Goal: Navigation & Orientation: Find specific page/section

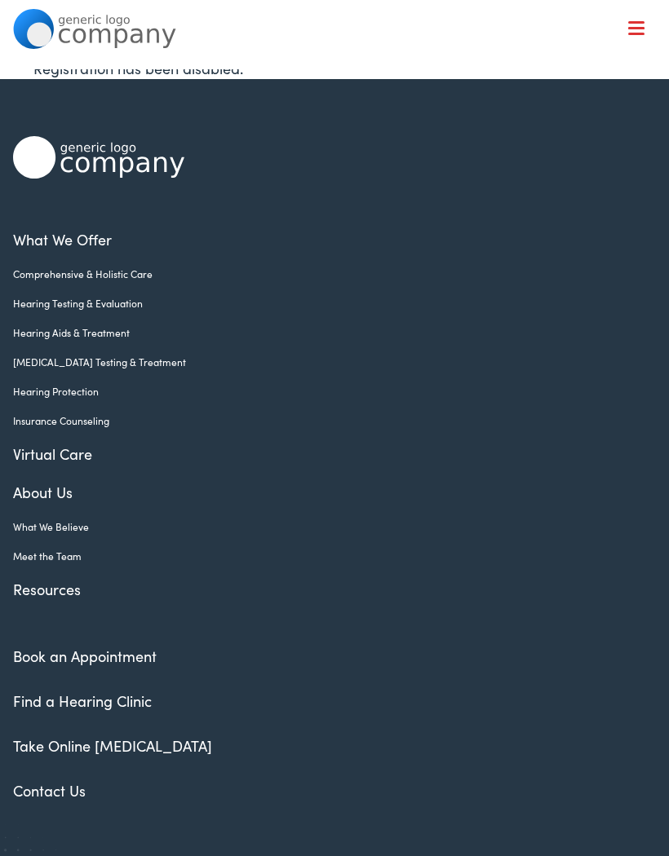
scroll to position [71, 0]
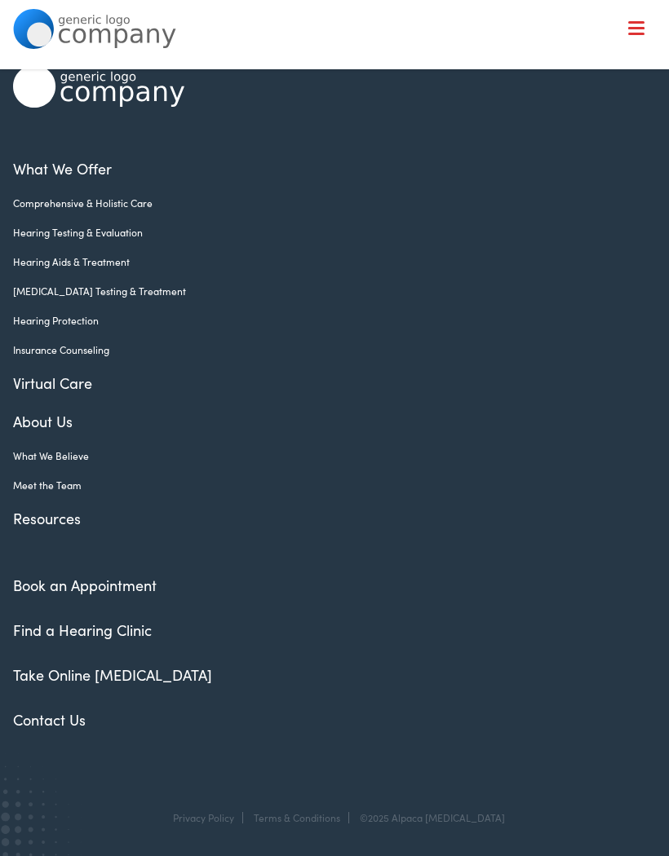
click at [75, 629] on link "Find a Hearing Clinic" at bounding box center [82, 630] width 139 height 20
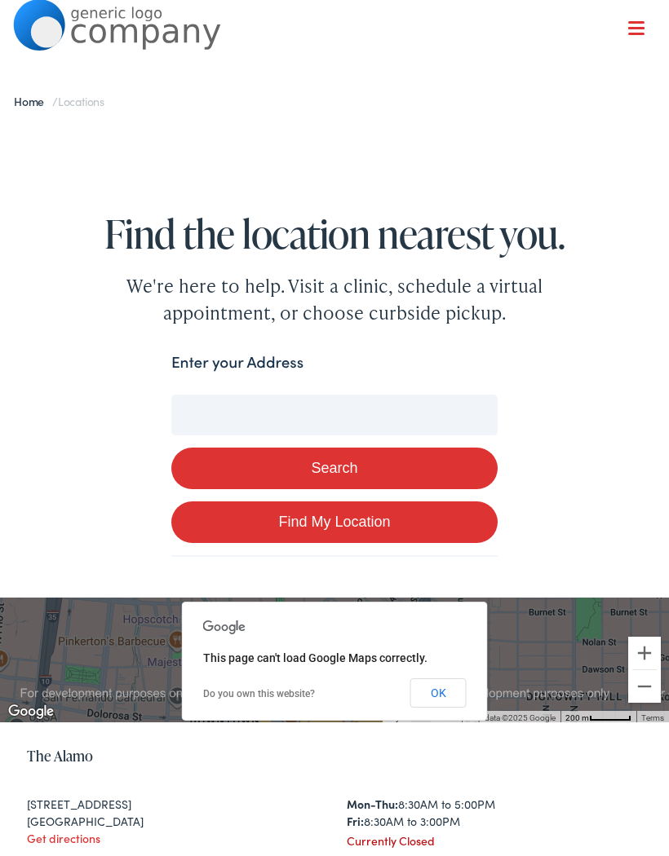
click at [205, 398] on input "Enter your Address" at bounding box center [334, 415] width 326 height 41
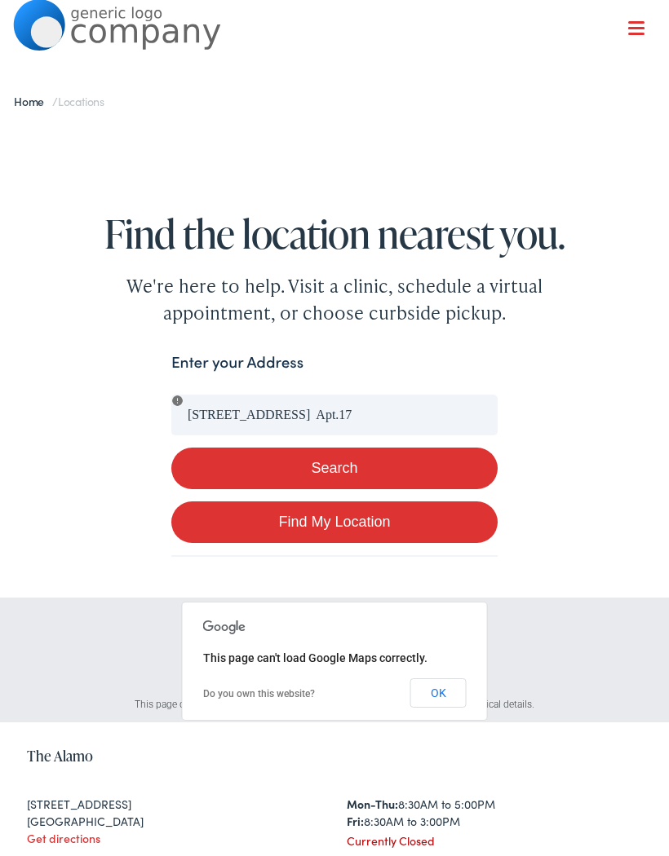
click at [235, 466] on button "Search" at bounding box center [334, 469] width 326 height 42
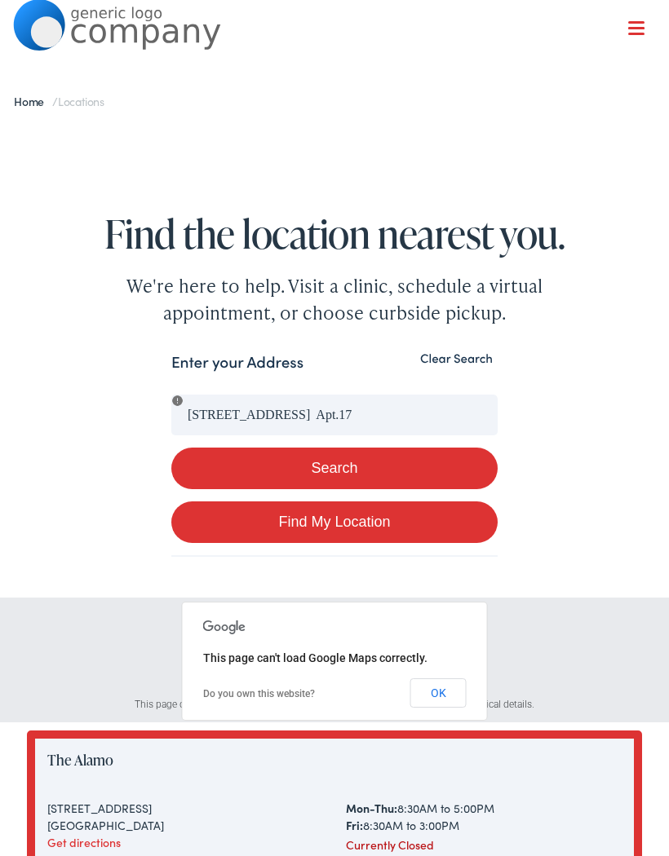
click at [210, 508] on link "Find My Location" at bounding box center [334, 522] width 326 height 42
type input "Bowdoinham, Maine"
click at [424, 682] on button "OK" at bounding box center [438, 692] width 56 height 29
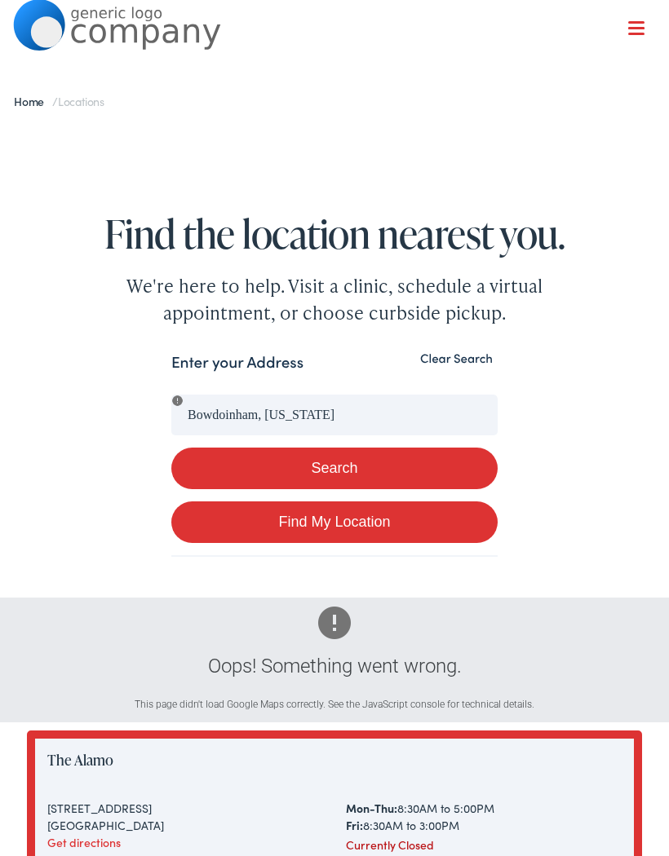
click at [361, 472] on button "Search" at bounding box center [334, 469] width 326 height 42
click at [381, 440] on div "Bowdoinham, Maine Search" at bounding box center [334, 448] width 326 height 107
click at [377, 518] on link "Find My Location" at bounding box center [334, 522] width 326 height 42
click at [375, 509] on link "Find My Location" at bounding box center [334, 522] width 326 height 42
